Goal: Information Seeking & Learning: Learn about a topic

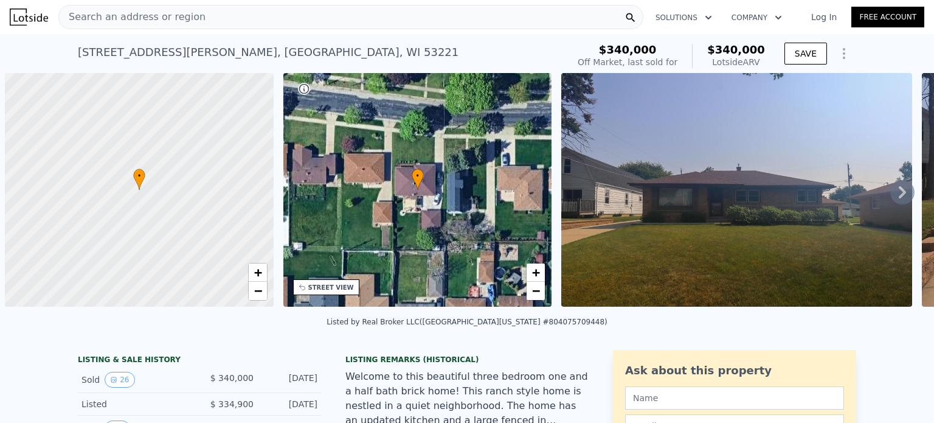
scroll to position [0, 5]
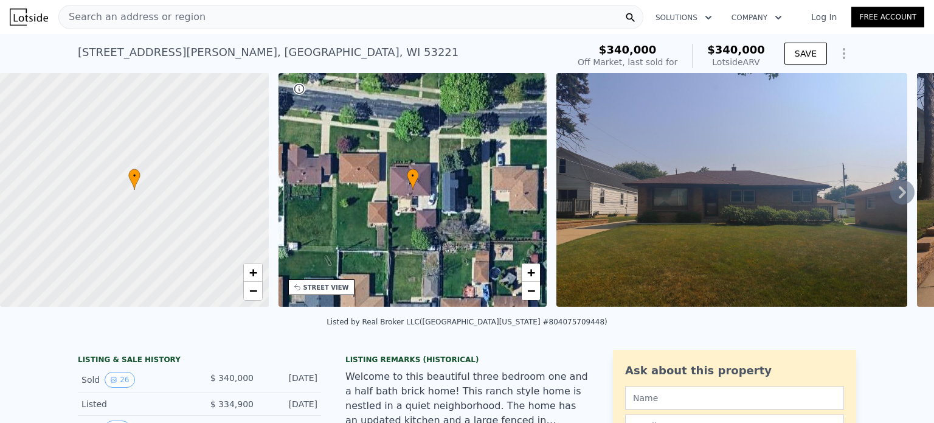
click at [406, 13] on div "Search an address or region" at bounding box center [350, 17] width 585 height 24
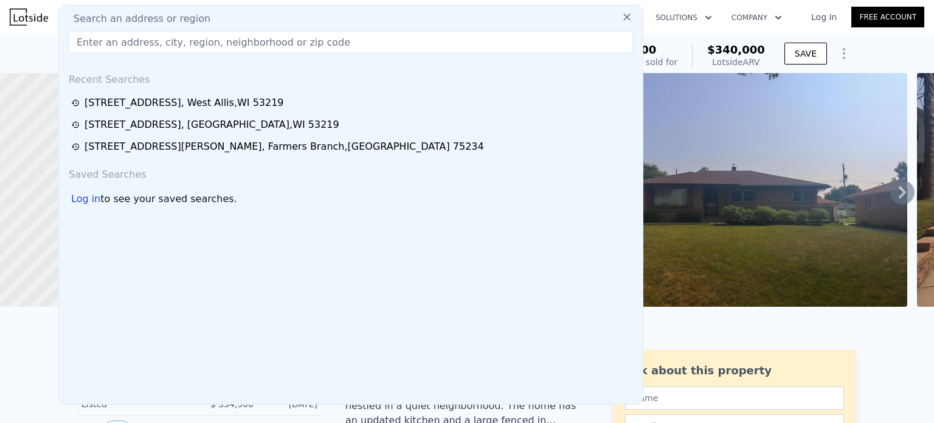
type input "4"
type input "1620"
type input "9583.2"
checkbox input "true"
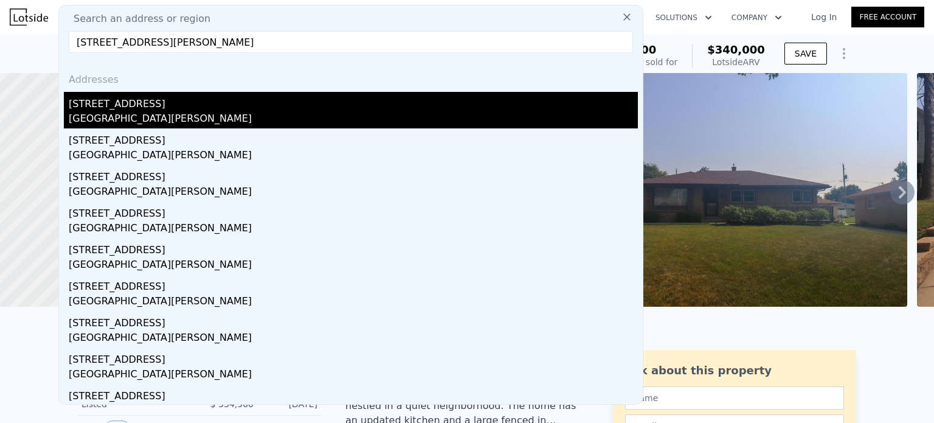
type input "[STREET_ADDRESS][PERSON_NAME]"
click at [170, 105] on div "[STREET_ADDRESS]" at bounding box center [353, 101] width 569 height 19
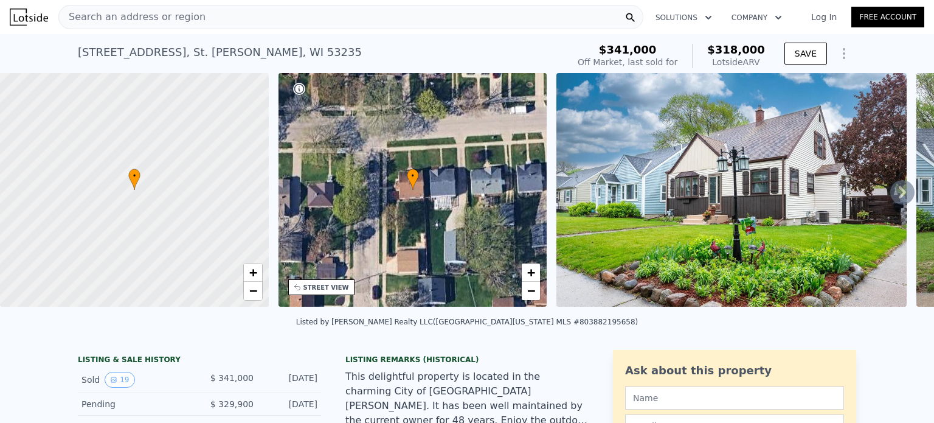
click at [837, 204] on img at bounding box center [731, 190] width 350 height 234
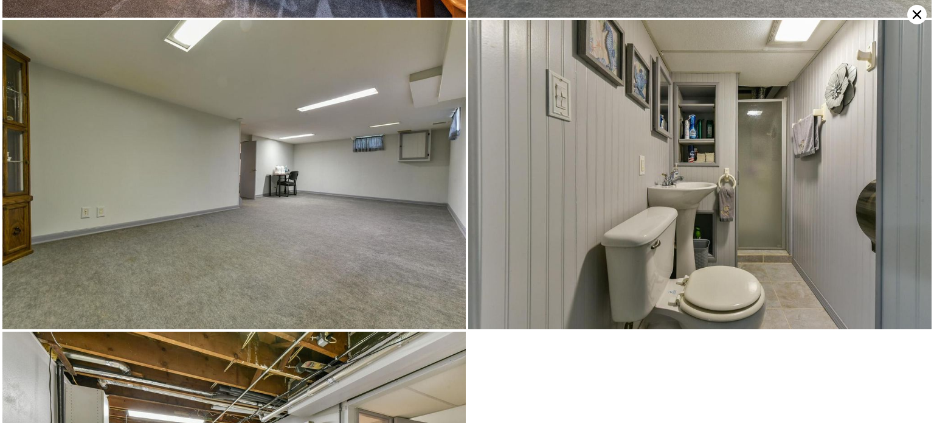
scroll to position [2467, 0]
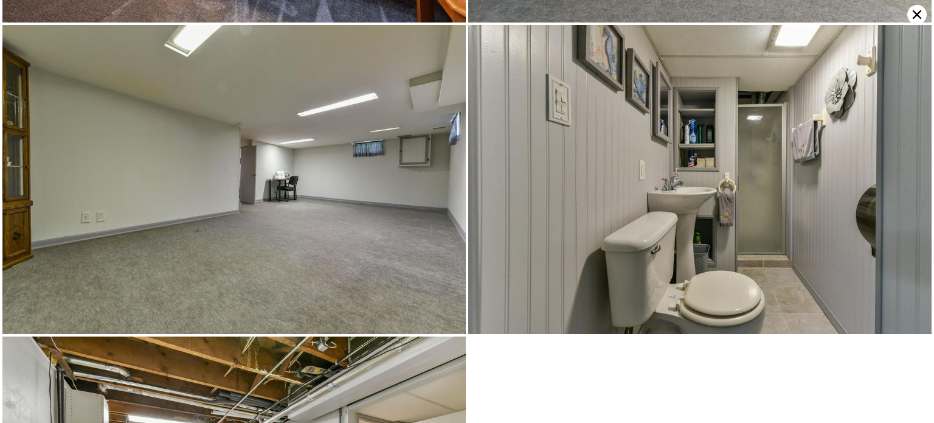
click at [914, 16] on icon at bounding box center [917, 14] width 9 height 9
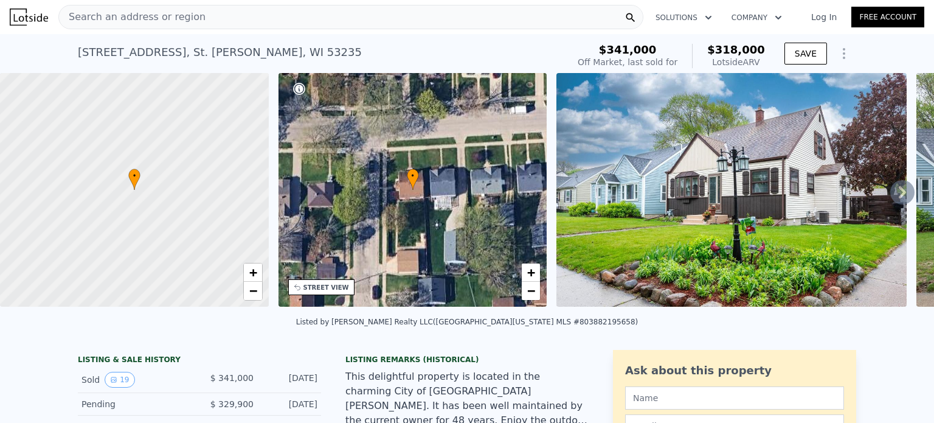
type input "3"
type input "1003"
type input "1620"
type input "9583.2"
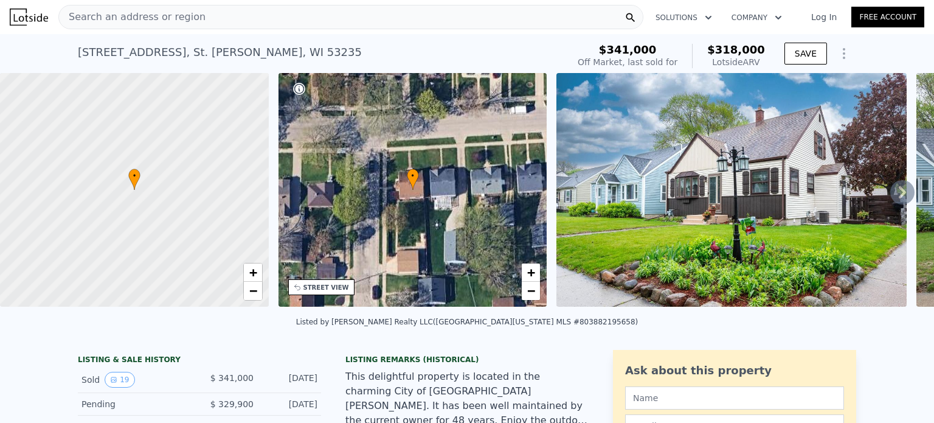
type input "$ 340,000"
type input "-$ 38,526"
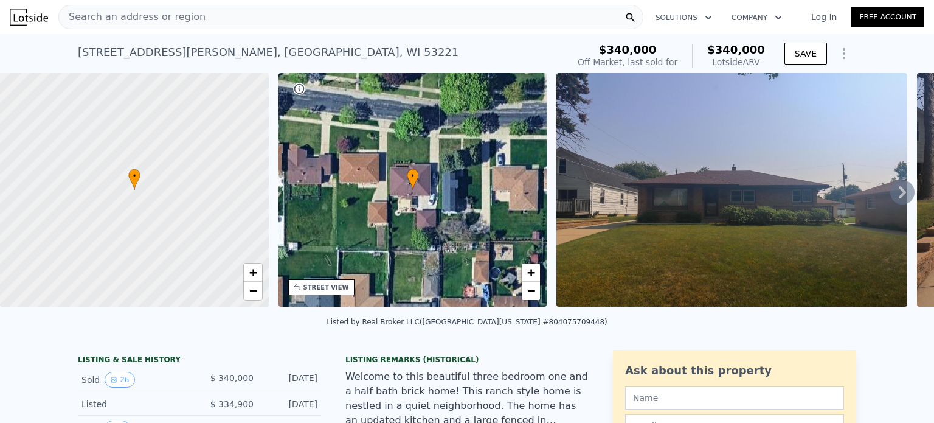
type input "2"
type input "1.5"
type input "938"
type input "1757"
type input "7840.799999999999"
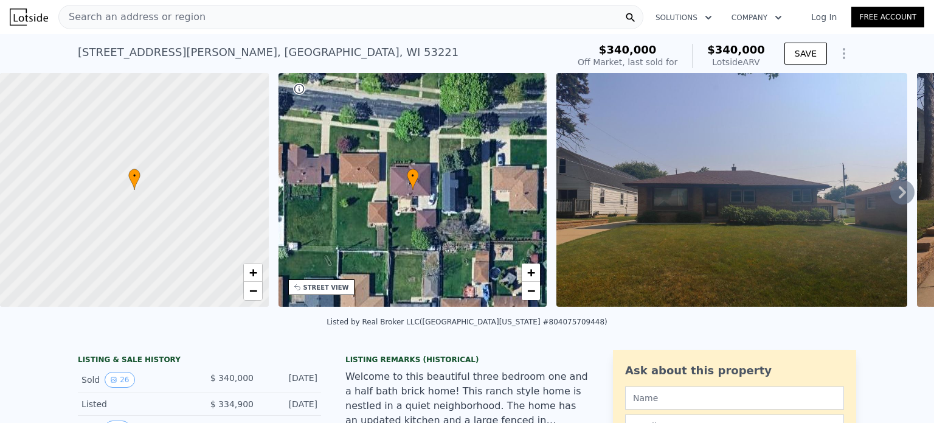
type input "$ 318,000"
type input "-$ 59,888"
